Goal: Information Seeking & Learning: Check status

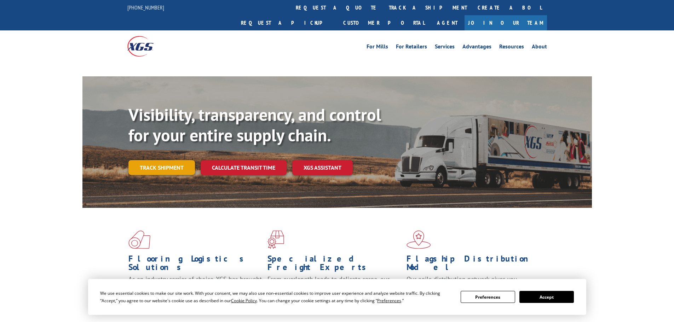
click at [148, 175] on link "Track shipment" at bounding box center [161, 167] width 67 height 15
click at [176, 174] on div "Visibility, transparency, and control for your entire supply chain. Track shipm…" at bounding box center [360, 154] width 464 height 99
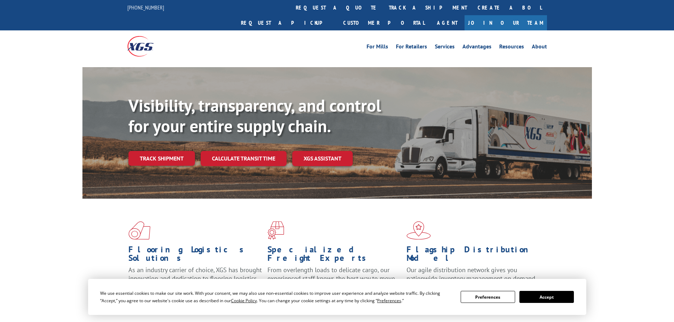
click at [175, 159] on div "Visibility, transparency, and control for your entire supply chain. Track shipm…" at bounding box center [360, 145] width 464 height 99
click at [175, 151] on link "Track shipment" at bounding box center [161, 158] width 67 height 15
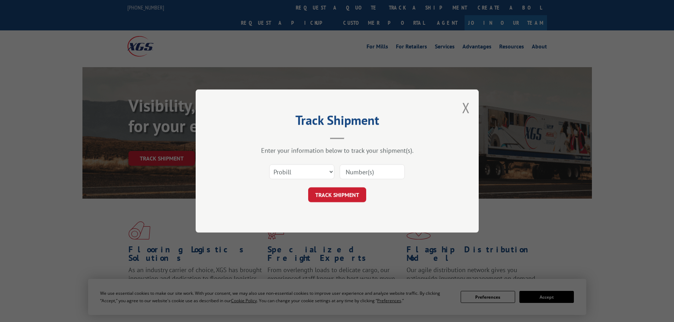
click at [366, 174] on input at bounding box center [372, 172] width 65 height 15
paste input "17702266"
type input "17702266"
click at [353, 193] on button "TRACK SHIPMENT" at bounding box center [337, 195] width 58 height 15
